Goal: Information Seeking & Learning: Learn about a topic

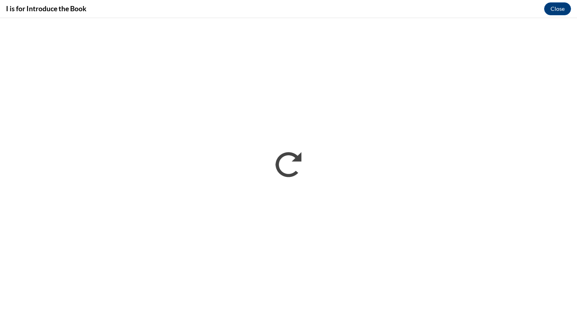
scroll to position [358, 0]
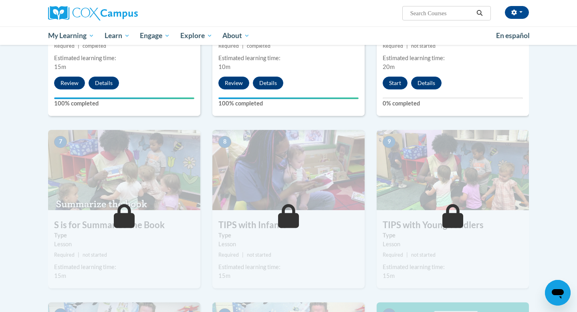
scroll to position [396, 0]
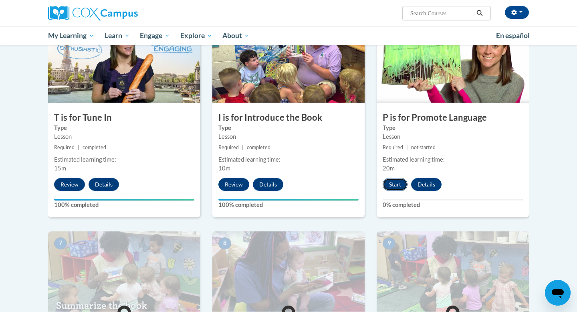
click at [389, 183] on button "Start" at bounding box center [395, 184] width 25 height 13
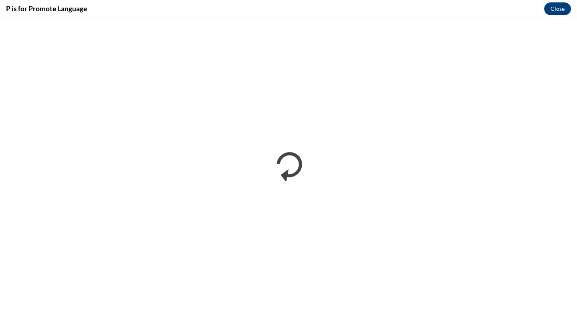
scroll to position [0, 0]
